Goal: Transaction & Acquisition: Book appointment/travel/reservation

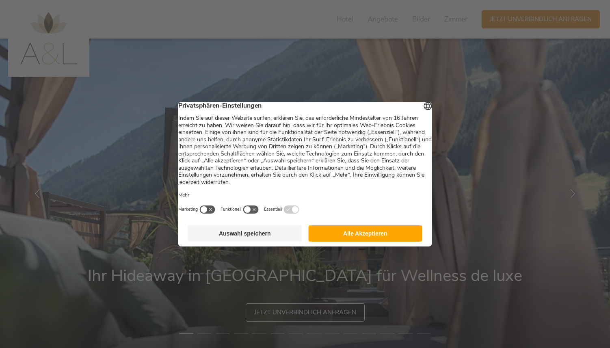
click at [352, 234] on button "Alle Akzeptieren" at bounding box center [365, 233] width 114 height 16
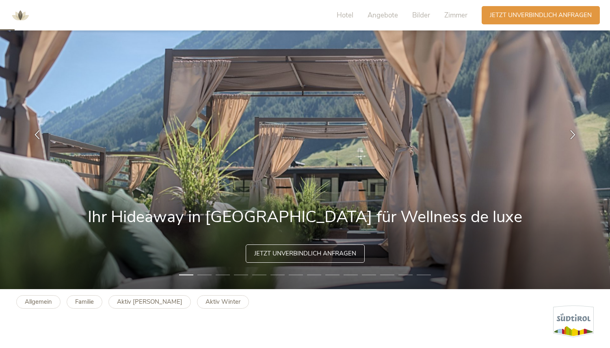
scroll to position [60, 0]
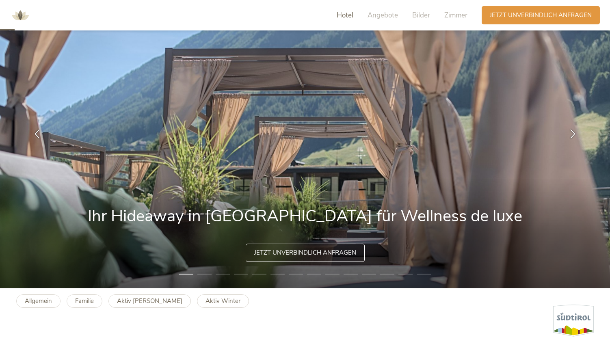
click at [340, 15] on span "Hotel" at bounding box center [345, 15] width 17 height 9
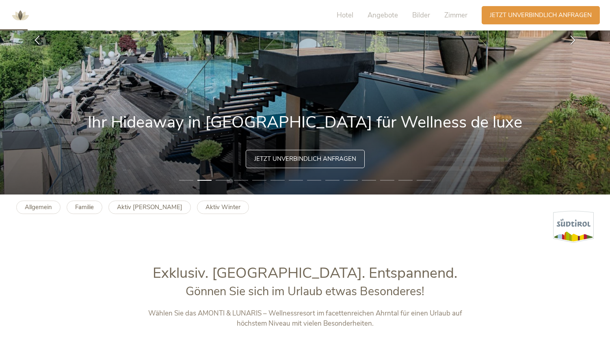
scroll to position [105, 0]
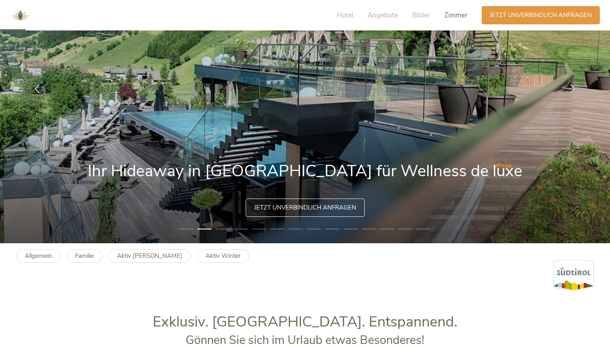
click at [449, 16] on span "Zimmer" at bounding box center [455, 15] width 23 height 9
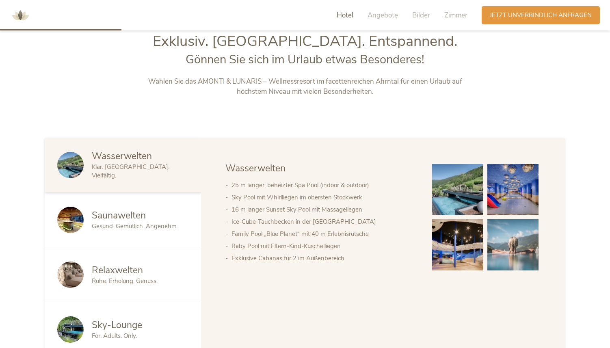
scroll to position [308, 0]
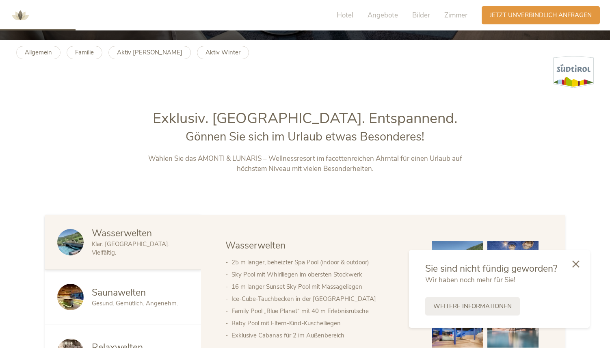
click at [448, 24] on div "Hotel Angebote Bilder Zimmer Anfragen Jetzt unverbindlich anfragen" at bounding box center [463, 15] width 277 height 22
click at [455, 18] on span "Zimmer" at bounding box center [455, 15] width 23 height 9
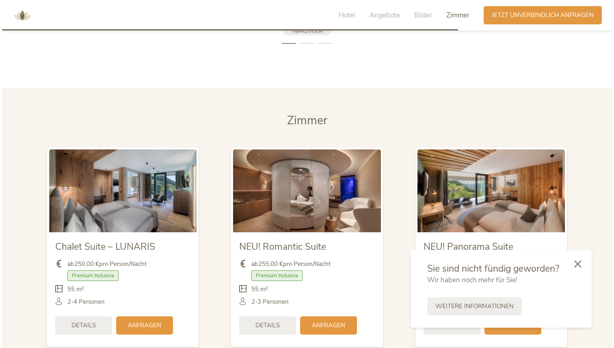
scroll to position [1953, 0]
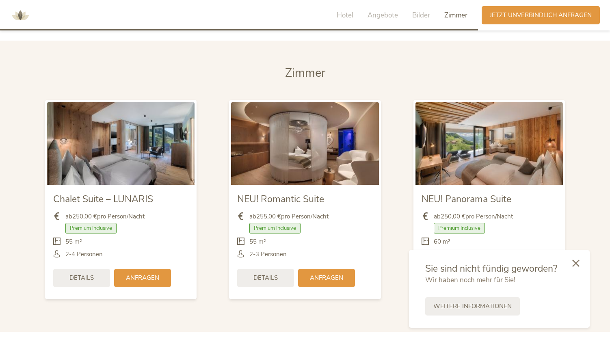
click at [580, 266] on div at bounding box center [576, 263] width 28 height 29
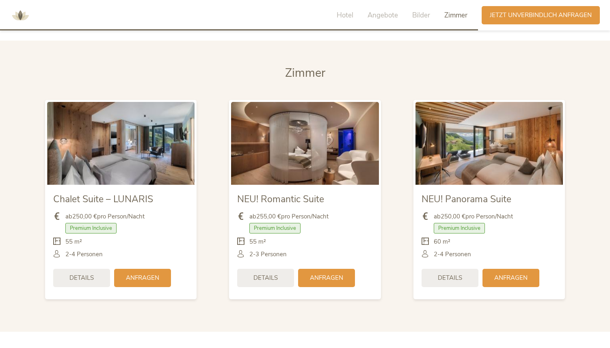
click at [137, 158] on img at bounding box center [120, 143] width 147 height 83
click at [91, 278] on span "Details" at bounding box center [81, 277] width 24 height 9
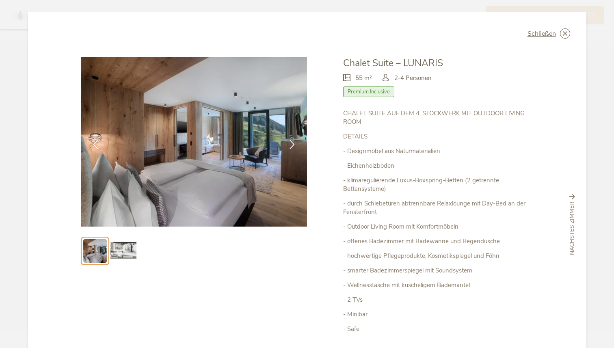
click at [126, 250] on img at bounding box center [123, 251] width 26 height 26
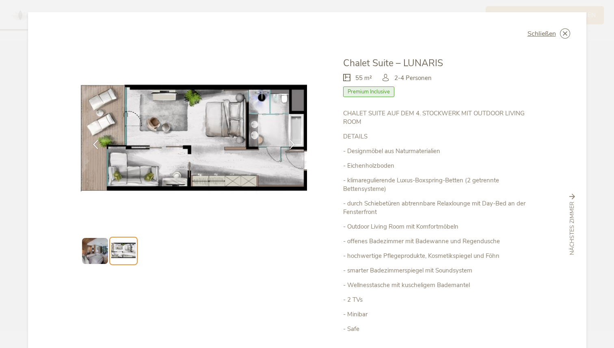
click at [222, 249] on ul at bounding box center [194, 251] width 227 height 28
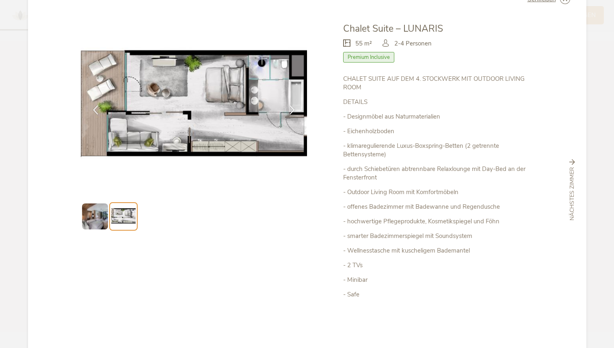
scroll to position [35, 0]
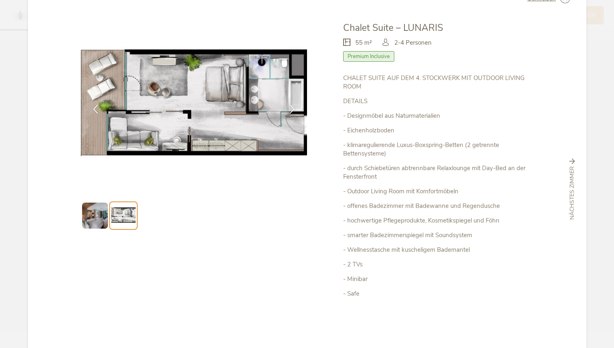
click at [95, 216] on img at bounding box center [95, 216] width 26 height 26
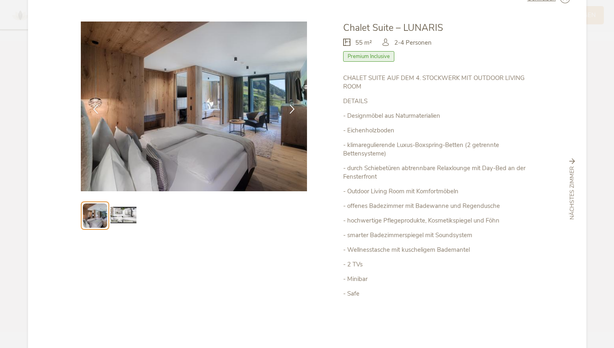
click at [110, 215] on img at bounding box center [123, 216] width 26 height 26
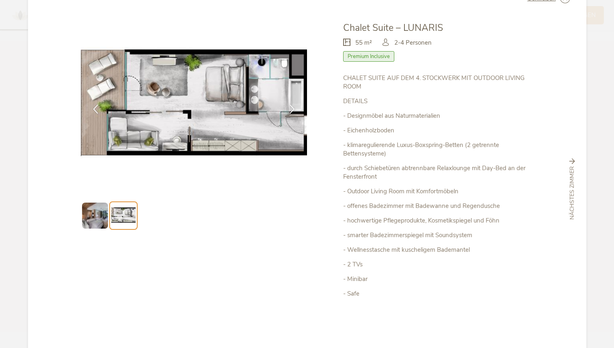
scroll to position [0, 0]
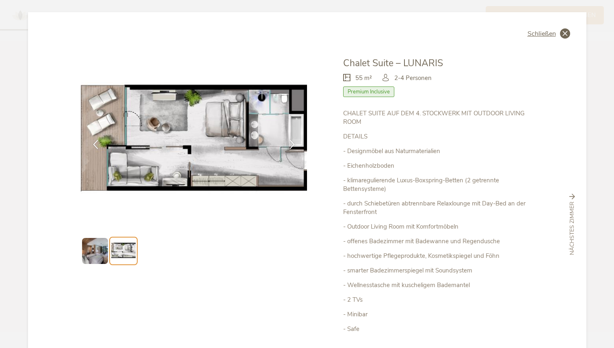
click at [564, 35] on icon at bounding box center [565, 33] width 10 height 10
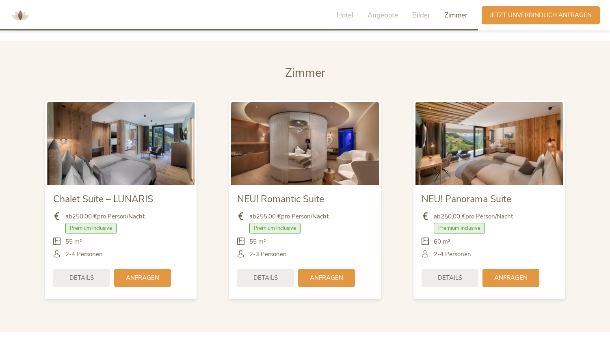
click at [308, 154] on img at bounding box center [304, 143] width 147 height 83
click at [480, 169] on img at bounding box center [488, 143] width 147 height 83
click at [459, 279] on span "Details" at bounding box center [450, 277] width 24 height 9
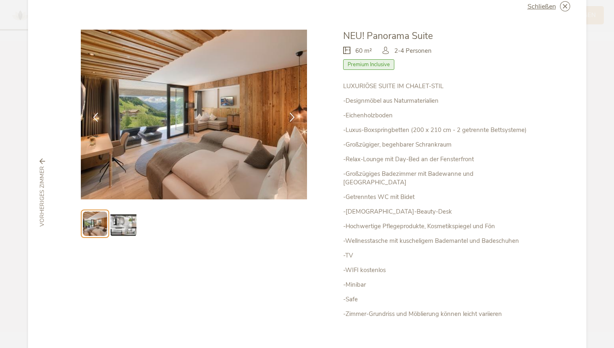
scroll to position [30, 0]
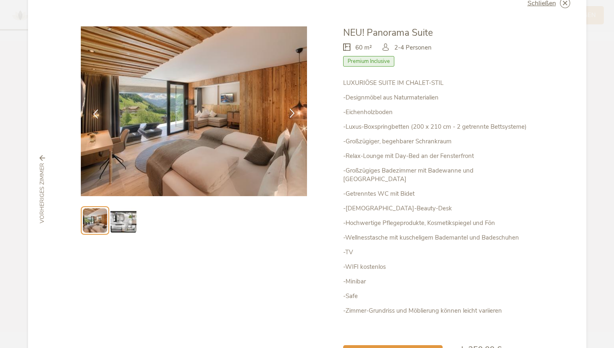
click at [291, 112] on icon at bounding box center [292, 112] width 9 height 9
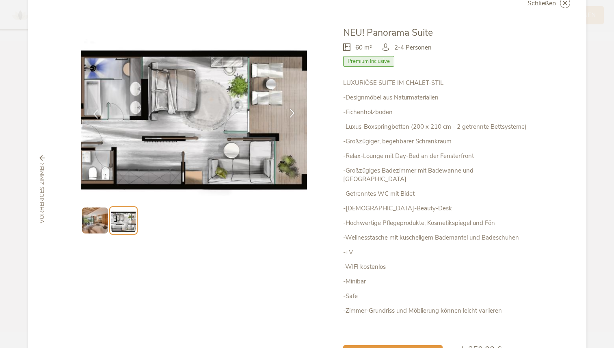
click at [291, 112] on icon at bounding box center [292, 112] width 9 height 9
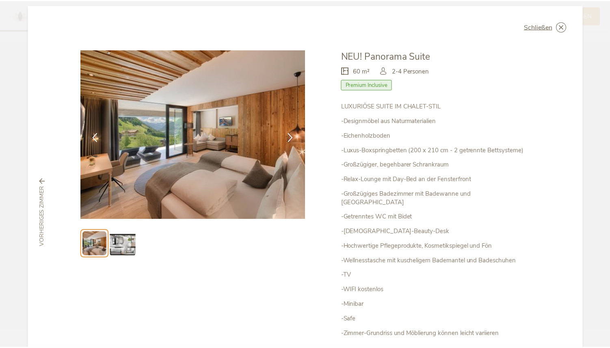
scroll to position [0, 0]
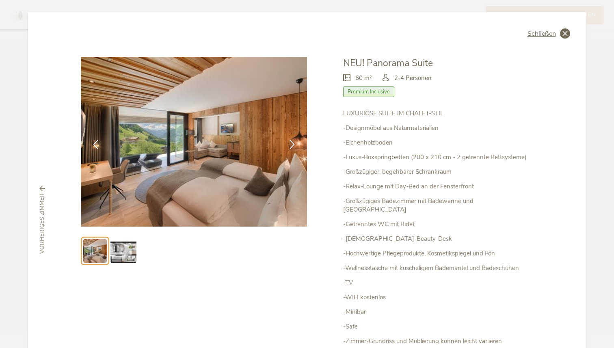
click at [560, 31] on icon at bounding box center [565, 33] width 10 height 10
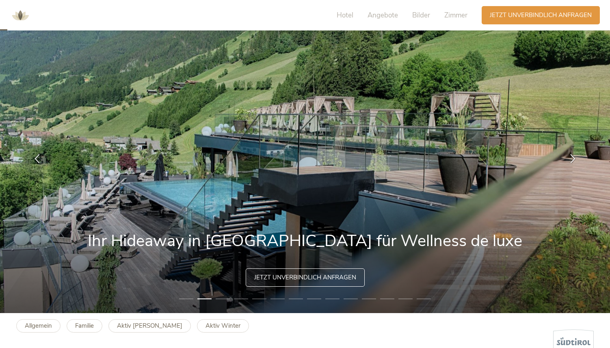
scroll to position [38, 0]
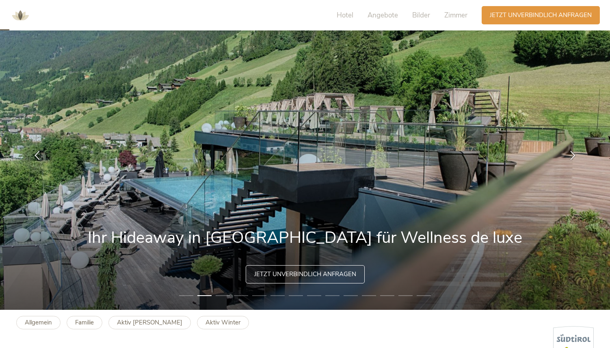
click at [22, 17] on img at bounding box center [20, 15] width 24 height 24
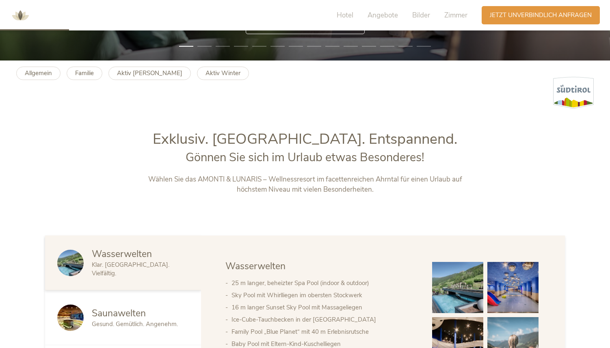
scroll to position [280, 0]
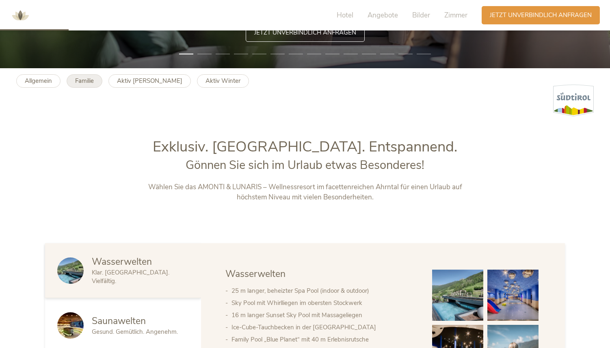
click at [76, 80] on b "Familie" at bounding box center [84, 81] width 19 height 8
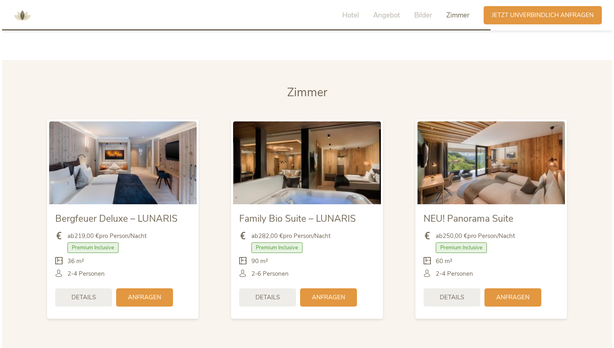
scroll to position [1898, 0]
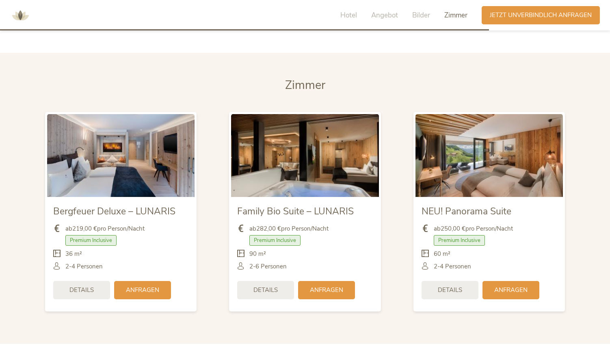
click at [576, 209] on div "NEU! Panorama Suite ab 250,00 € pro Person/Nacht Premium Inclusive" at bounding box center [489, 212] width 184 height 216
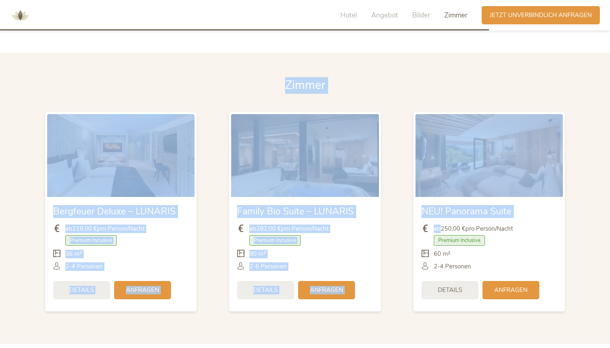
drag, startPoint x: 576, startPoint y: 209, endPoint x: 303, endPoint y: 68, distance: 307.3
click at [303, 68] on section "Zimmer Zimmer Bergfeuer Deluxe – LUNARIS ab 219,00 € pro Person/Nacht Premium I…" at bounding box center [305, 198] width 610 height 291
click at [303, 77] on span "Zimmer" at bounding box center [305, 85] width 40 height 16
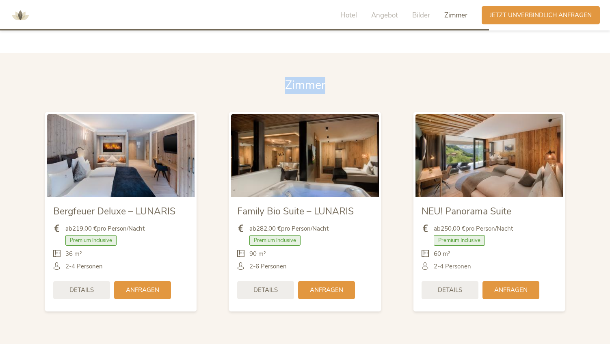
click at [303, 77] on span "Zimmer" at bounding box center [305, 85] width 40 height 16
click at [399, 77] on h2 "Zimmer" at bounding box center [305, 85] width 520 height 17
click at [320, 154] on img at bounding box center [304, 155] width 147 height 83
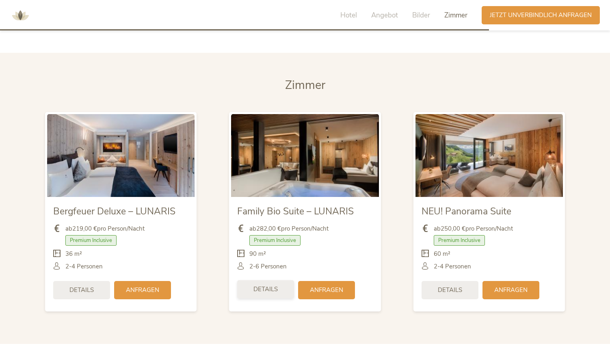
click at [268, 284] on div "Details" at bounding box center [265, 289] width 57 height 18
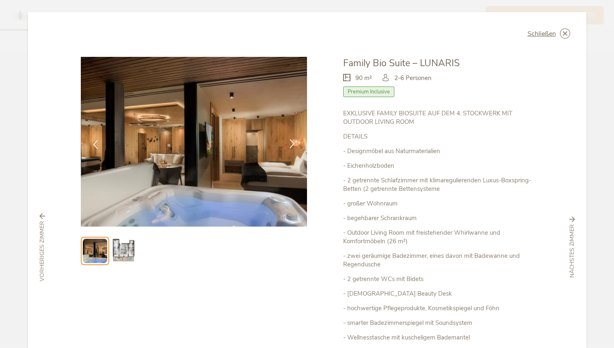
click at [292, 141] on icon at bounding box center [292, 143] width 9 height 9
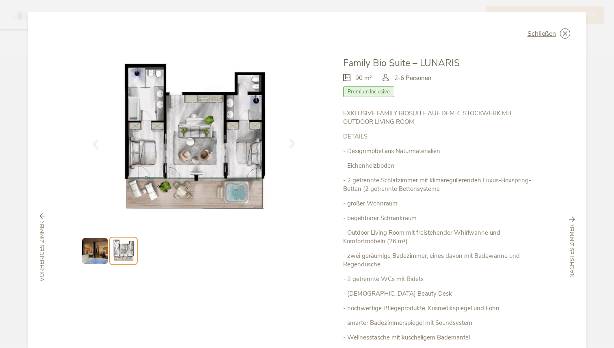
click at [292, 141] on icon at bounding box center [292, 143] width 9 height 9
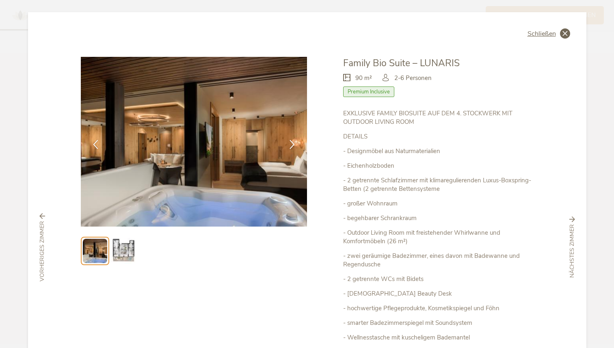
click at [563, 29] on icon at bounding box center [565, 33] width 10 height 10
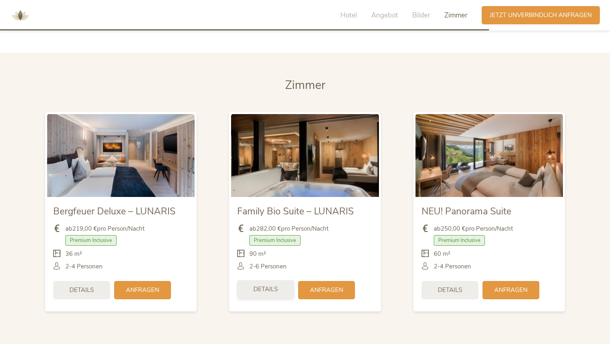
click at [286, 280] on div "Details" at bounding box center [265, 289] width 57 height 18
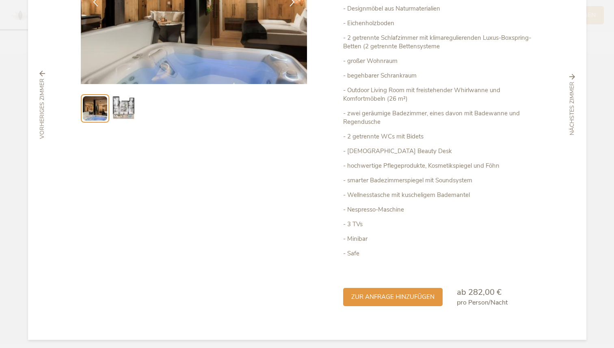
scroll to position [147, 0]
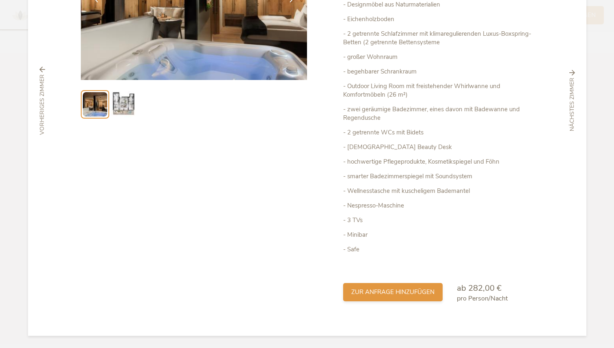
click at [407, 288] on span "zur Anfrage hinzufügen" at bounding box center [392, 292] width 83 height 9
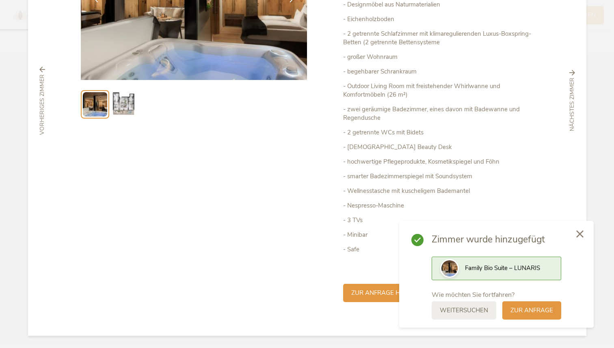
click at [583, 237] on icon at bounding box center [579, 233] width 7 height 7
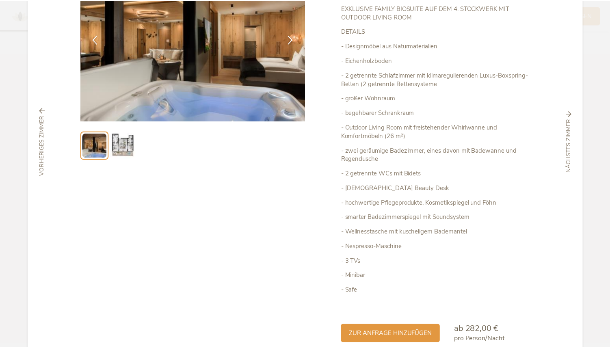
scroll to position [0, 0]
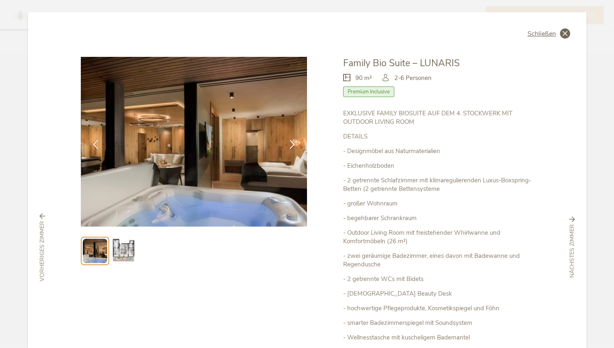
click at [565, 30] on icon at bounding box center [565, 33] width 10 height 10
